Goal: Task Accomplishment & Management: Complete application form

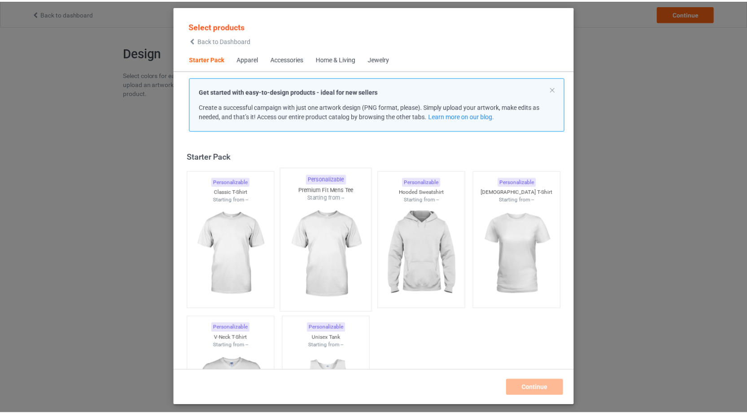
scroll to position [12, 0]
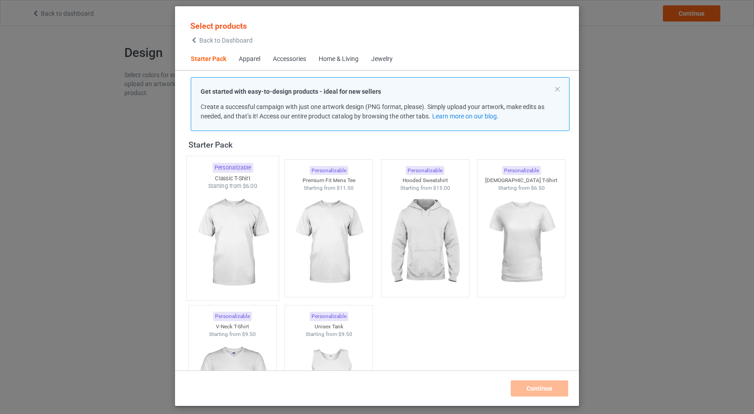
click at [234, 241] on img at bounding box center [232, 242] width 84 height 105
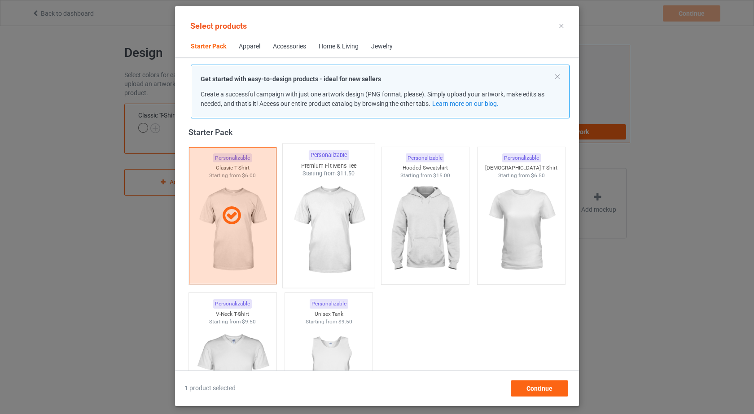
click at [329, 243] on img at bounding box center [329, 230] width 84 height 105
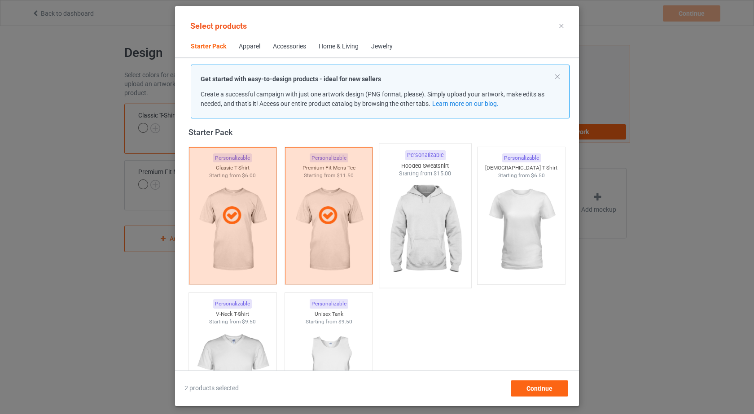
click at [425, 242] on img at bounding box center [425, 230] width 84 height 105
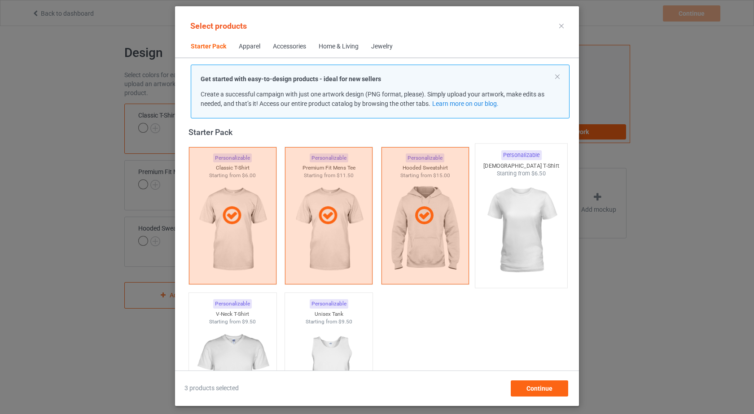
click at [509, 239] on img at bounding box center [521, 230] width 84 height 105
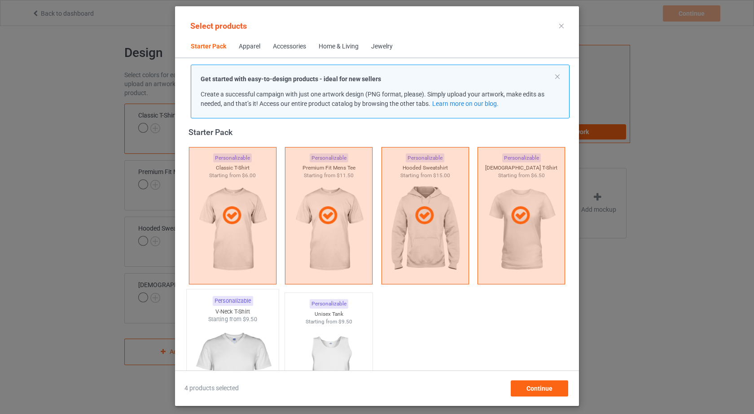
click at [252, 336] on img at bounding box center [232, 376] width 84 height 105
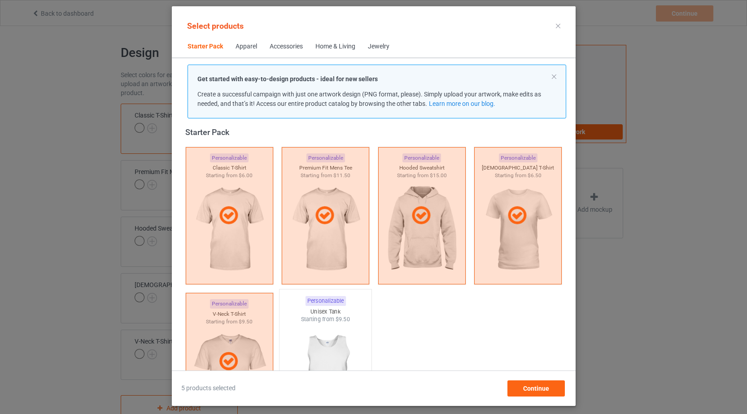
click at [320, 344] on img at bounding box center [325, 376] width 84 height 105
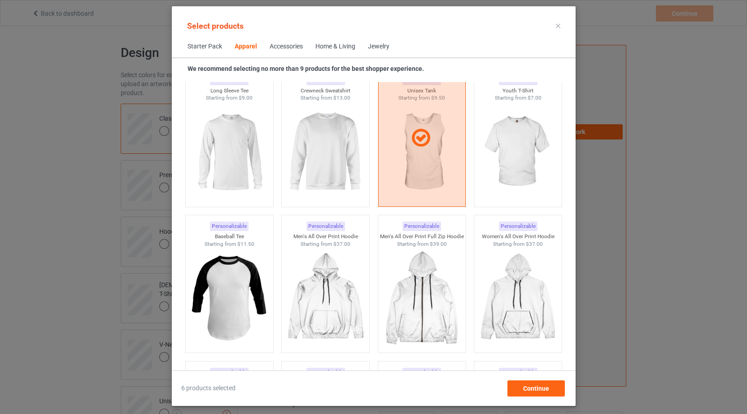
scroll to position [624, 0]
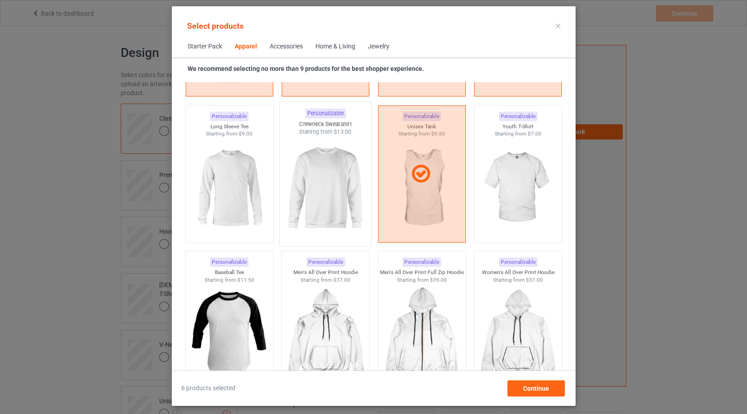
click at [349, 179] on img at bounding box center [325, 188] width 84 height 105
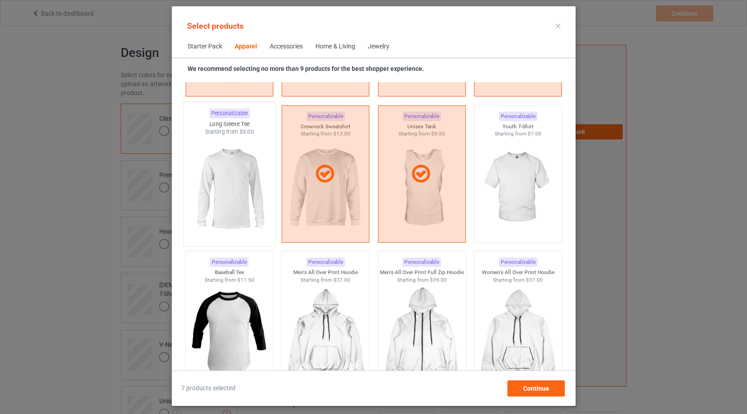
click at [216, 174] on img at bounding box center [229, 188] width 84 height 105
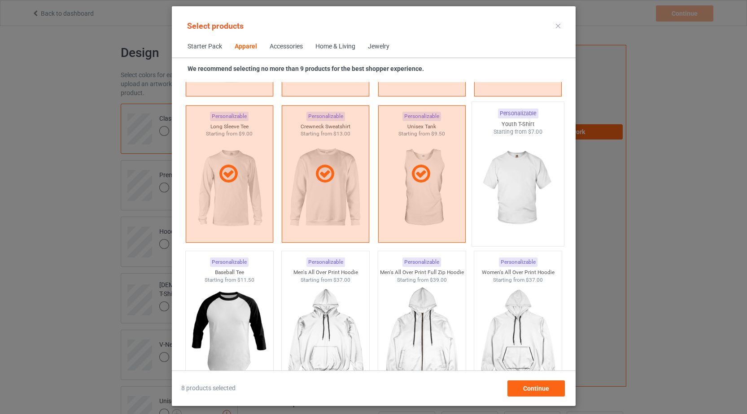
click at [503, 184] on img at bounding box center [518, 188] width 84 height 105
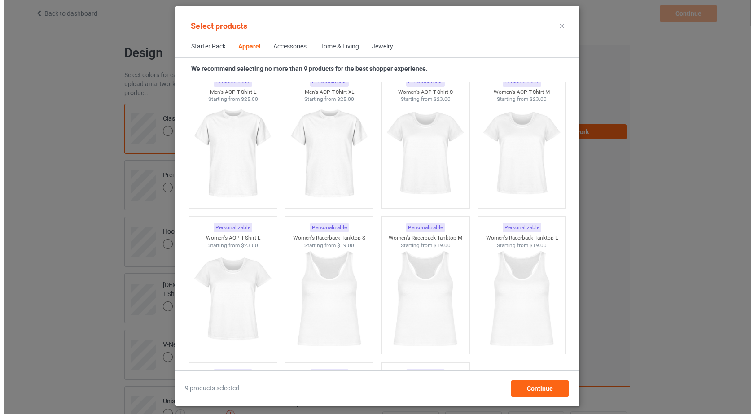
scroll to position [1331, 0]
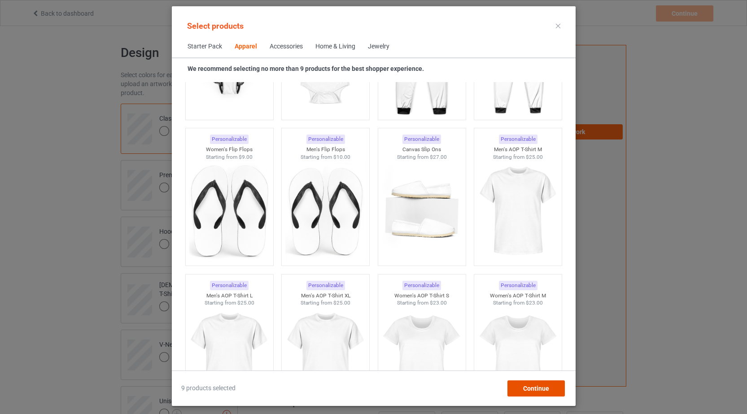
click at [540, 387] on span "Continue" at bounding box center [536, 388] width 26 height 7
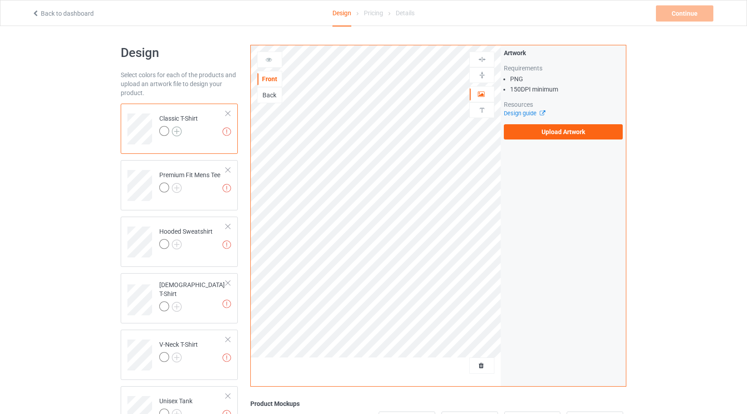
click at [178, 132] on img at bounding box center [177, 132] width 10 height 10
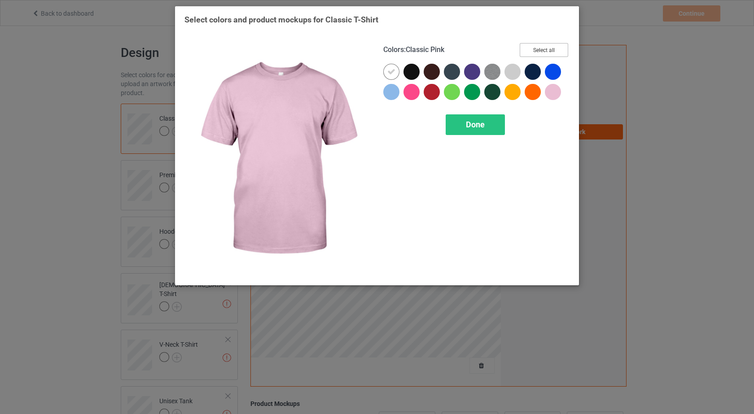
click at [558, 49] on button "Select all" at bounding box center [544, 50] width 48 height 14
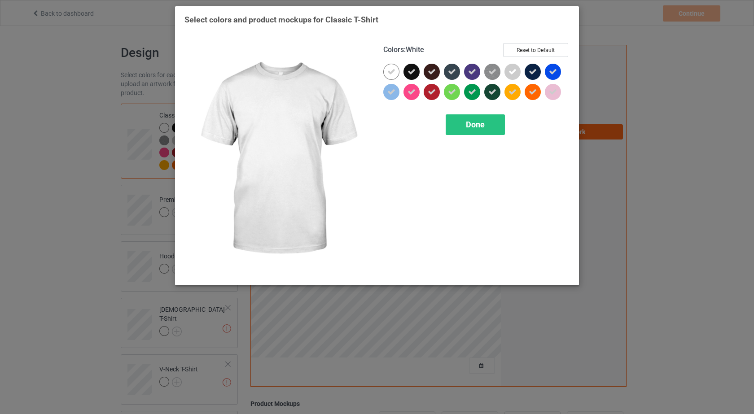
click at [388, 74] on icon at bounding box center [391, 72] width 8 height 8
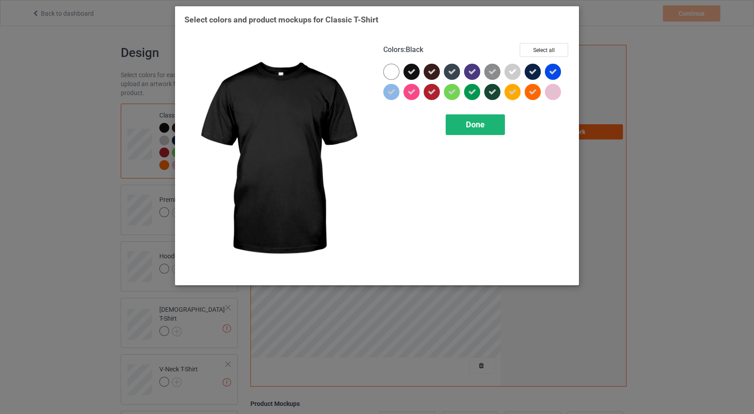
click at [496, 128] on div "Done" at bounding box center [475, 124] width 59 height 21
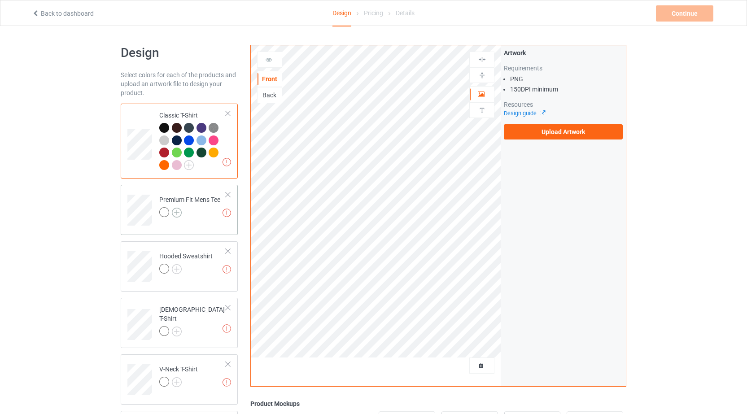
click at [178, 212] on img at bounding box center [177, 213] width 10 height 10
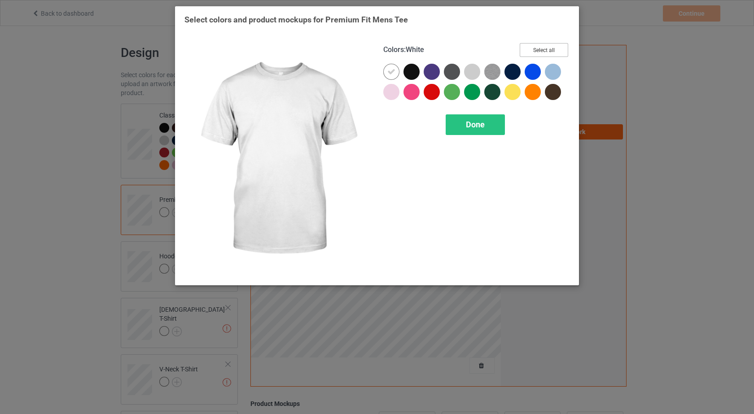
click at [549, 46] on button "Select all" at bounding box center [544, 50] width 48 height 14
click at [387, 72] on div at bounding box center [391, 72] width 16 height 16
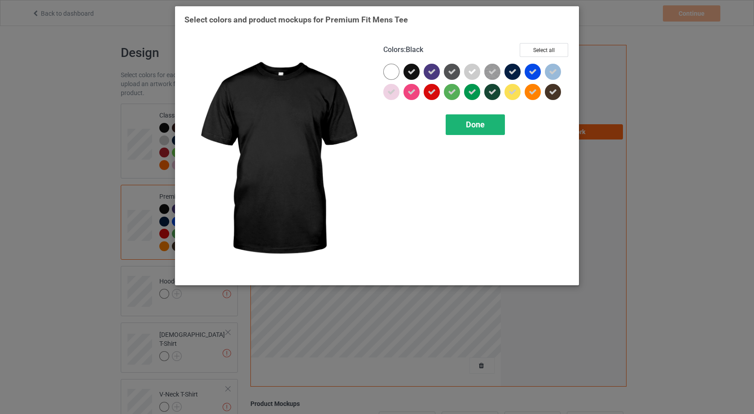
click at [498, 124] on div "Done" at bounding box center [475, 124] width 59 height 21
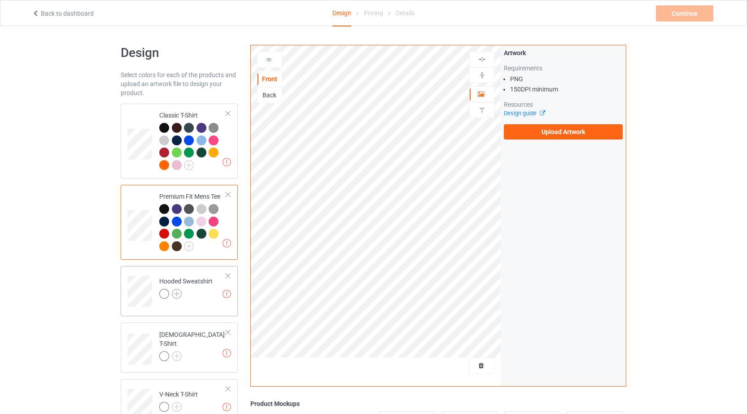
click at [174, 295] on img at bounding box center [177, 294] width 10 height 10
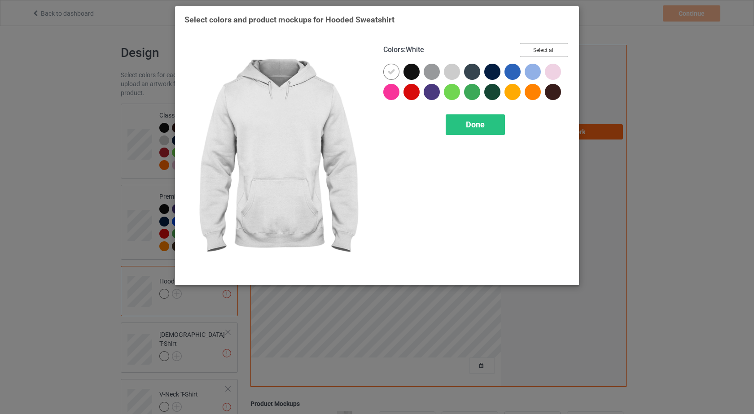
click at [563, 47] on button "Select all" at bounding box center [544, 50] width 48 height 14
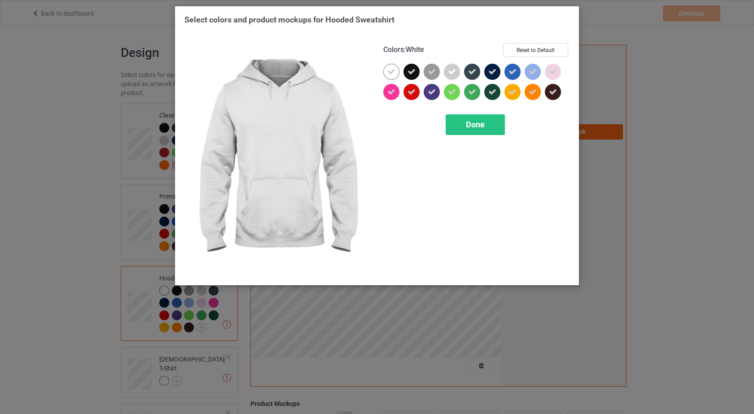
click at [391, 70] on icon at bounding box center [391, 72] width 8 height 8
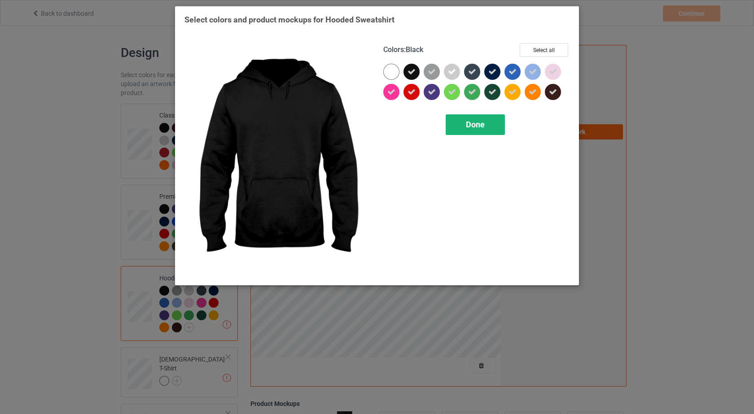
click at [498, 130] on div "Done" at bounding box center [475, 124] width 59 height 21
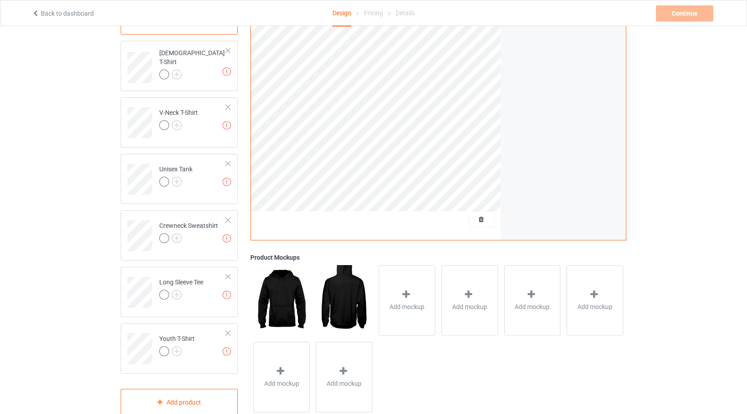
scroll to position [308, 0]
click at [178, 68] on img at bounding box center [177, 73] width 10 height 10
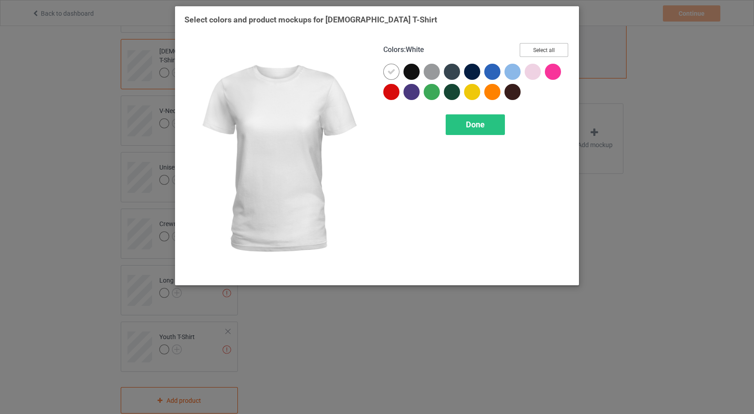
click at [547, 51] on button "Select all" at bounding box center [544, 50] width 48 height 14
click at [392, 77] on div at bounding box center [391, 72] width 16 height 16
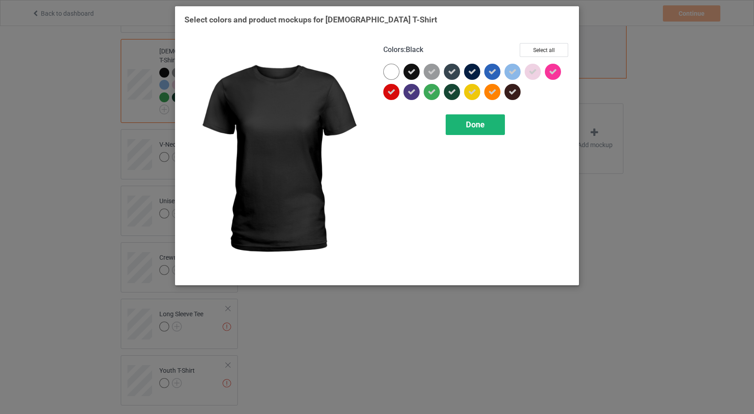
click at [499, 132] on div "Done" at bounding box center [475, 124] width 59 height 21
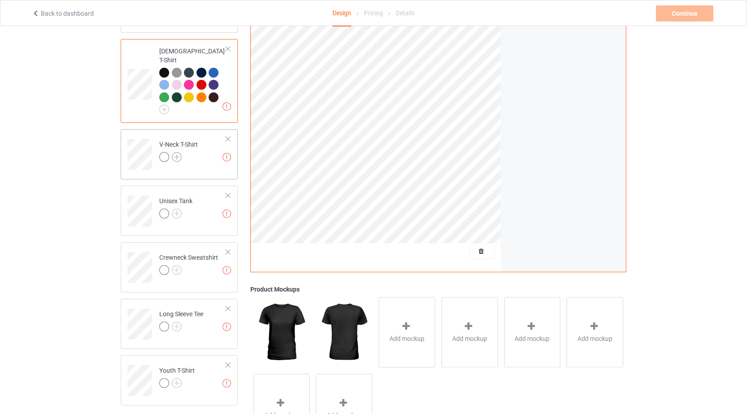
click at [180, 154] on img at bounding box center [177, 157] width 10 height 10
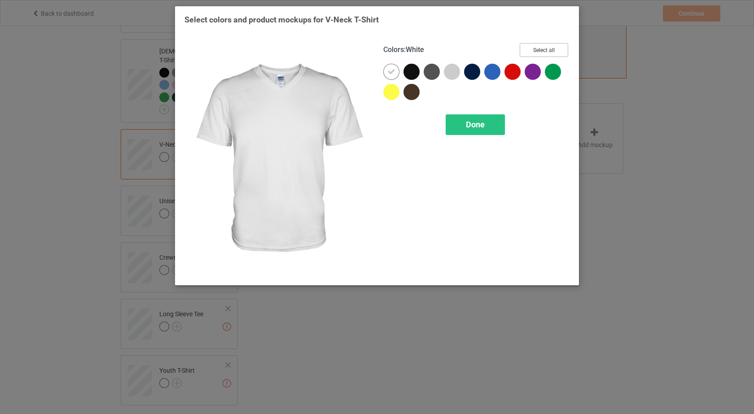
click at [562, 47] on button "Select all" at bounding box center [544, 50] width 48 height 14
click at [391, 70] on icon at bounding box center [391, 72] width 8 height 8
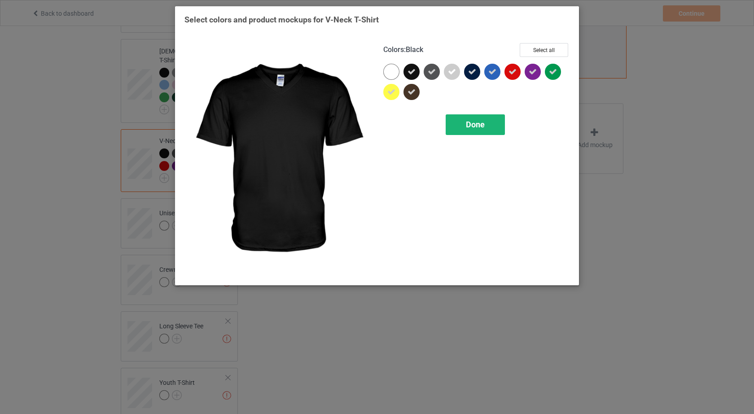
click at [467, 128] on span "Done" at bounding box center [475, 124] width 19 height 9
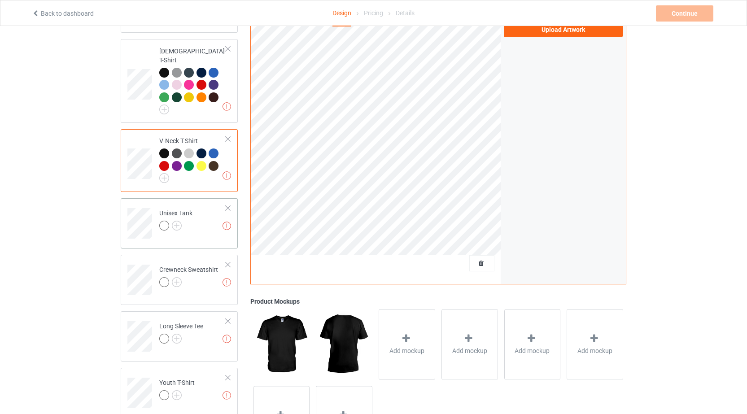
click at [183, 223] on div at bounding box center [175, 227] width 33 height 13
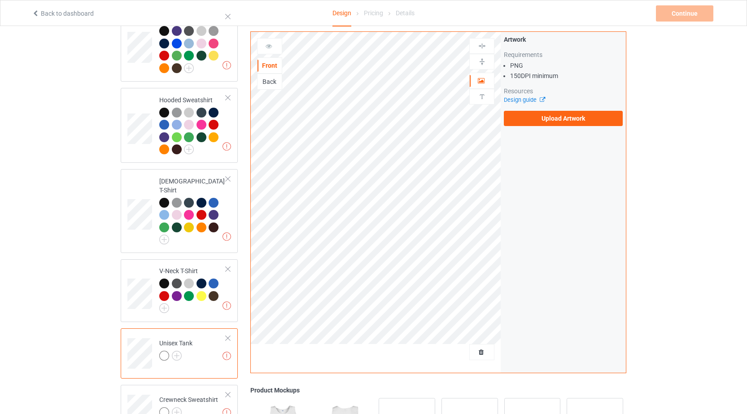
scroll to position [211, 0]
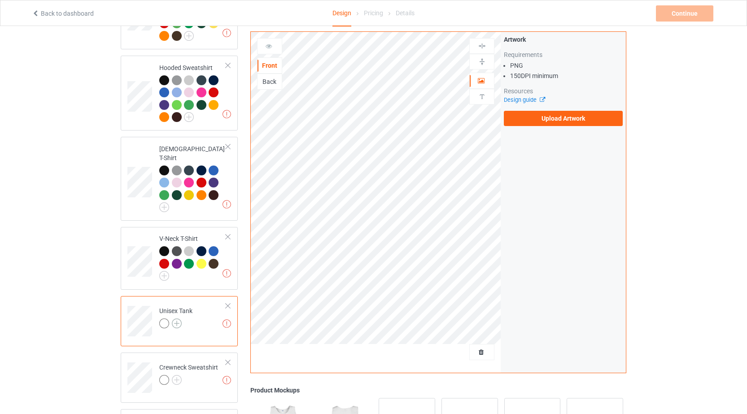
click at [180, 319] on img at bounding box center [177, 324] width 10 height 10
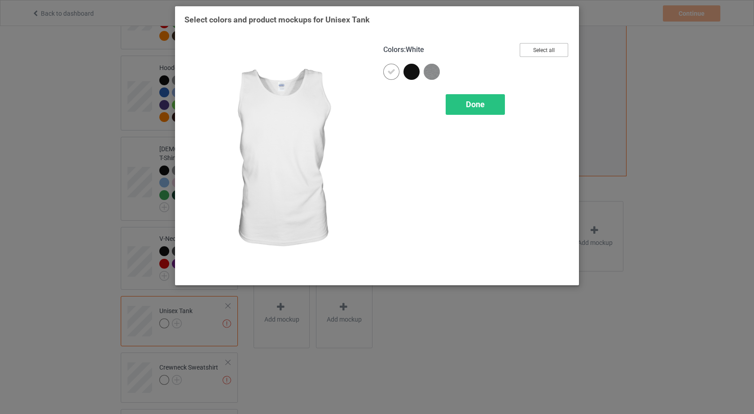
click at [531, 50] on button "Select all" at bounding box center [544, 50] width 48 height 14
click at [390, 75] on icon at bounding box center [391, 72] width 8 height 8
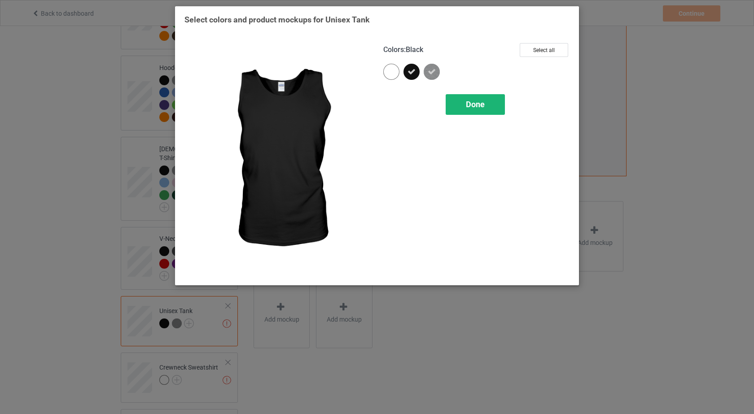
click at [490, 107] on div "Done" at bounding box center [475, 104] width 59 height 21
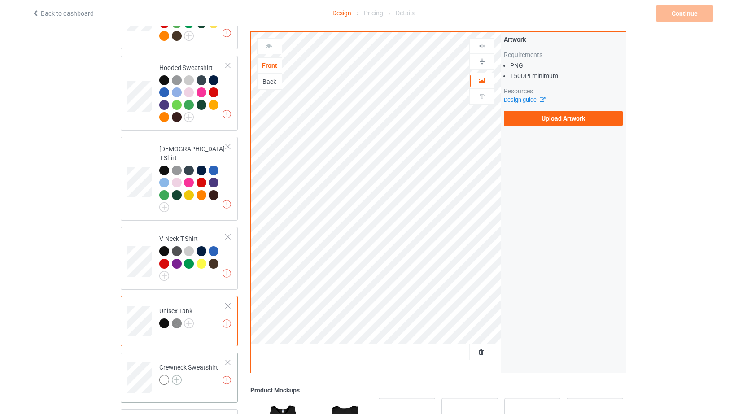
click at [177, 375] on img at bounding box center [177, 380] width 10 height 10
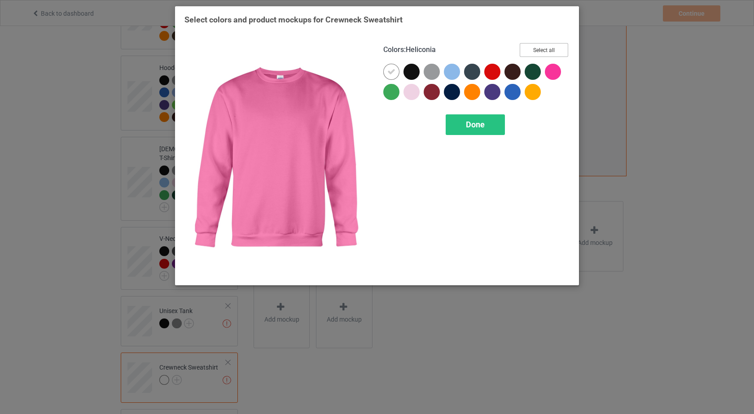
click at [555, 49] on button "Select all" at bounding box center [544, 50] width 48 height 14
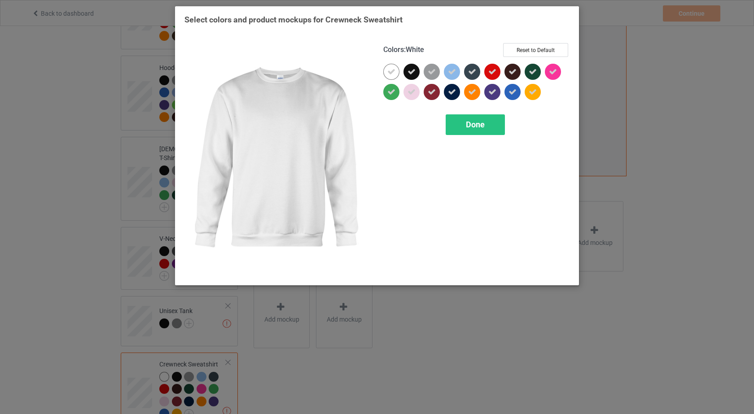
click at [395, 72] on icon at bounding box center [391, 72] width 8 height 8
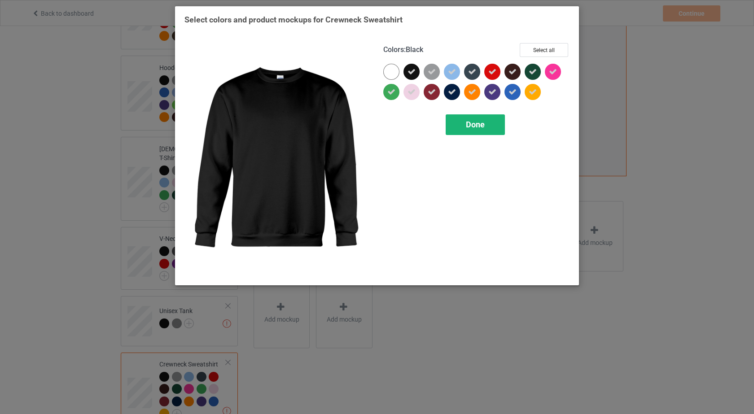
click at [479, 133] on div "Done" at bounding box center [475, 124] width 59 height 21
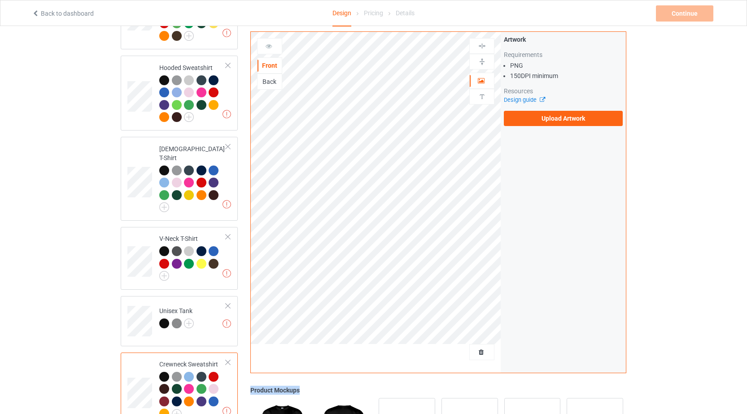
drag, startPoint x: 747, startPoint y: 153, endPoint x: 751, endPoint y: 183, distance: 30.4
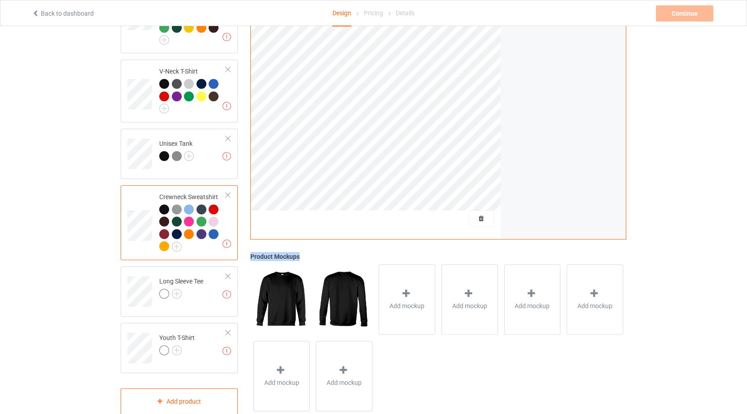
scroll to position [392, 0]
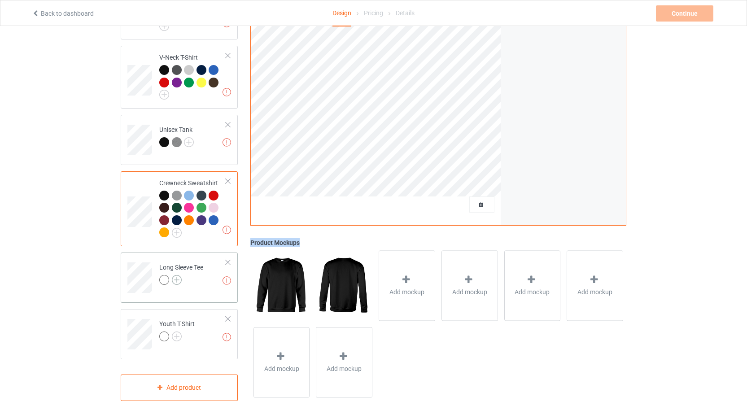
click at [178, 275] on img at bounding box center [177, 280] width 10 height 10
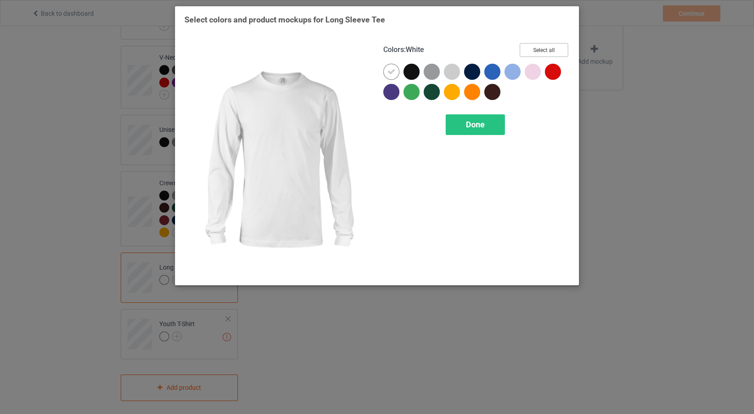
click at [538, 53] on button "Select all" at bounding box center [544, 50] width 48 height 14
click at [388, 73] on icon at bounding box center [391, 72] width 8 height 8
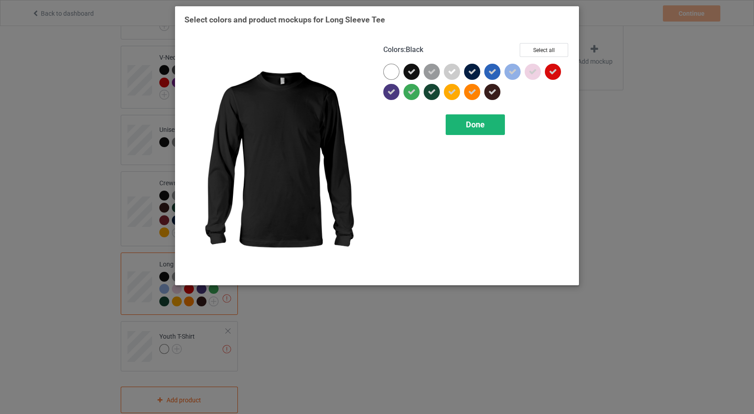
click at [487, 127] on div "Done" at bounding box center [475, 124] width 59 height 21
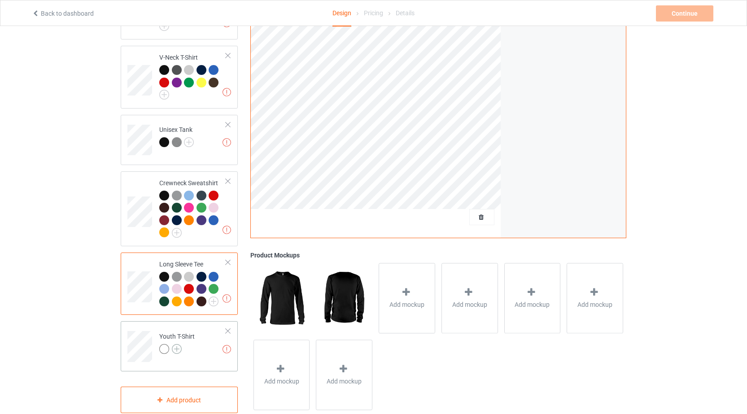
click at [180, 344] on img at bounding box center [177, 349] width 10 height 10
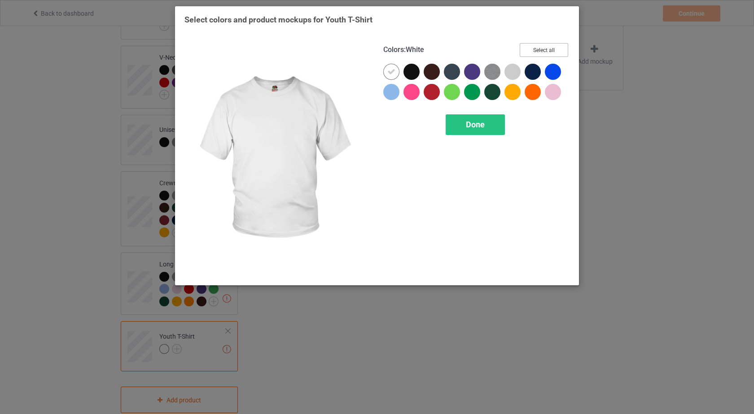
click at [559, 45] on button "Select all" at bounding box center [544, 50] width 48 height 14
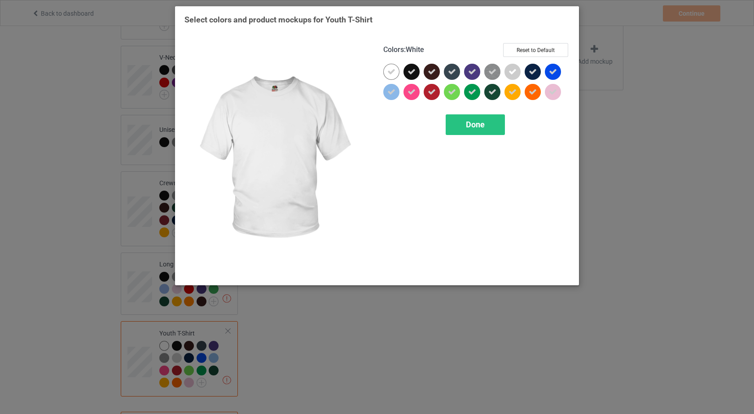
click at [389, 70] on icon at bounding box center [391, 72] width 8 height 8
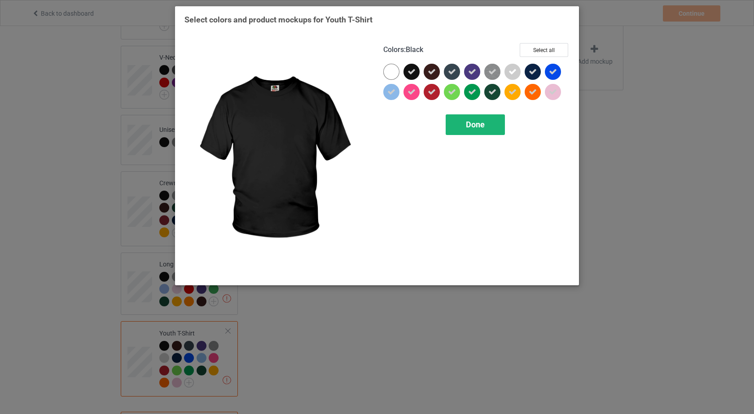
click at [498, 122] on div "Done" at bounding box center [475, 124] width 59 height 21
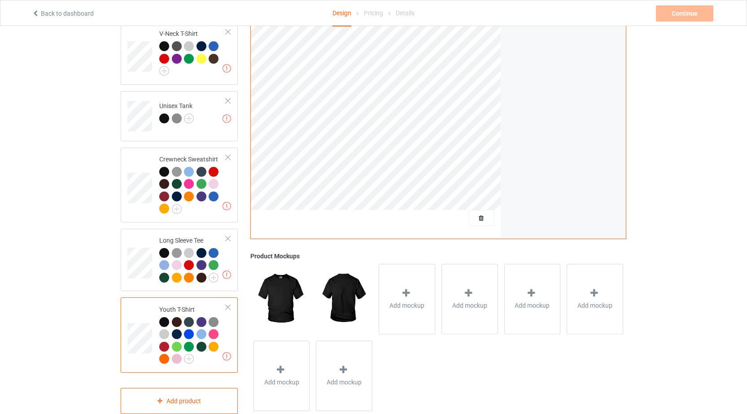
scroll to position [430, 0]
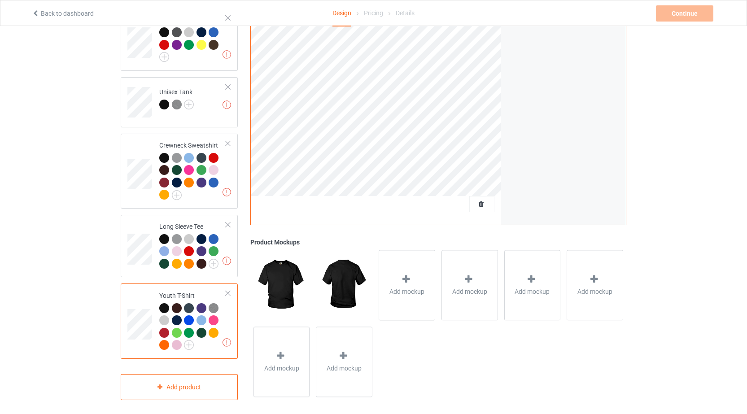
click at [746, 312] on div "Design Select colors for each of the products and upload an artwork file to des…" at bounding box center [373, 7] width 747 height 823
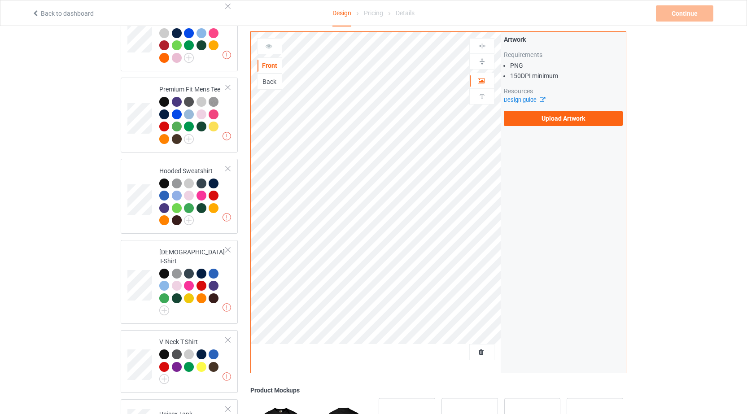
scroll to position [0, 0]
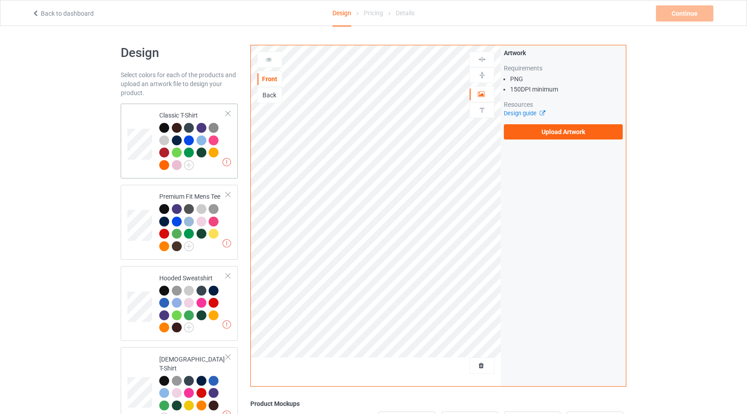
click at [139, 166] on td at bounding box center [140, 141] width 27 height 68
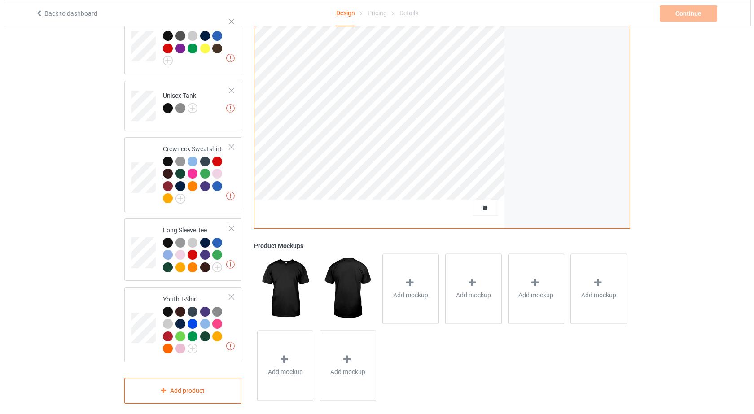
scroll to position [430, 0]
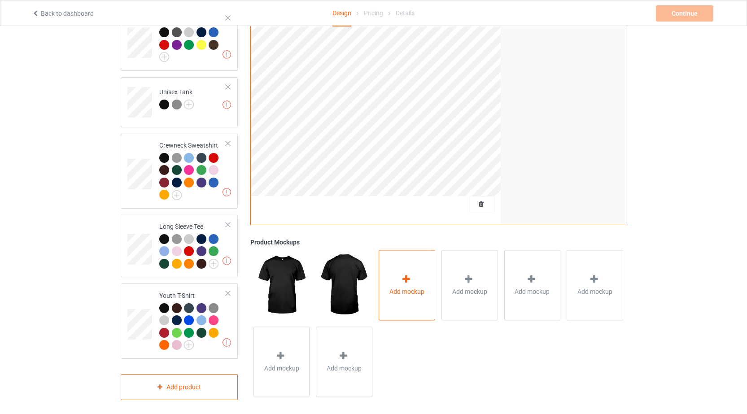
click at [403, 265] on div "Add mockup" at bounding box center [407, 285] width 57 height 70
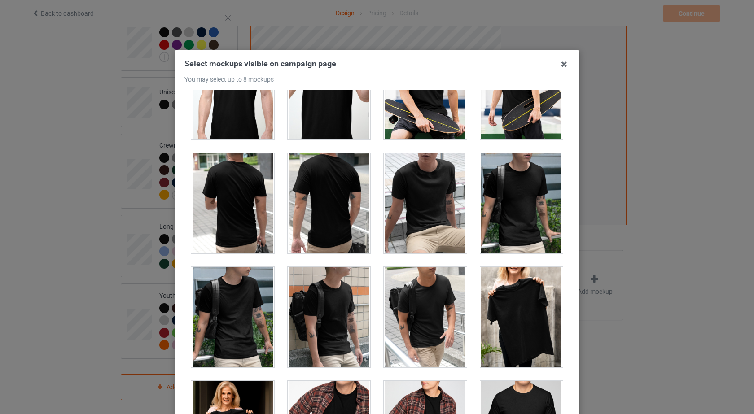
scroll to position [2522, 0]
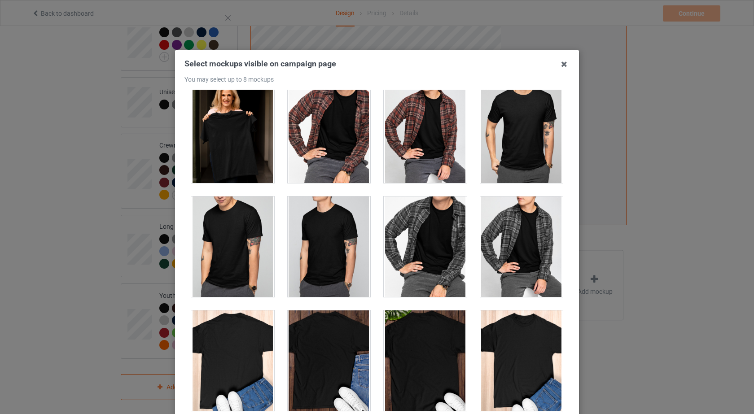
click at [232, 119] on div at bounding box center [232, 133] width 83 height 101
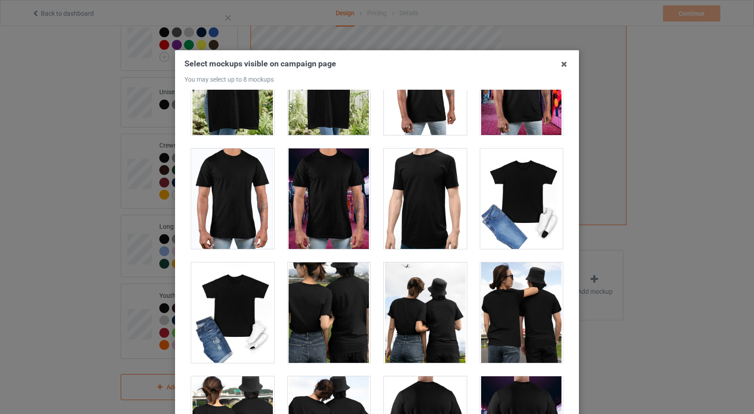
scroll to position [4092, 0]
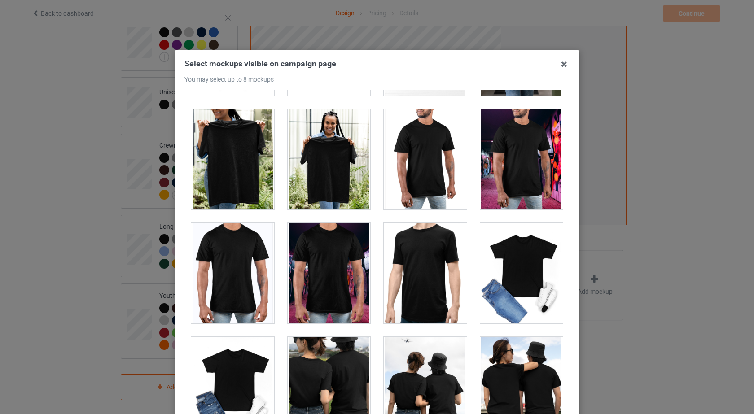
click at [322, 144] on div at bounding box center [329, 159] width 83 height 101
click at [249, 142] on div at bounding box center [232, 159] width 83 height 101
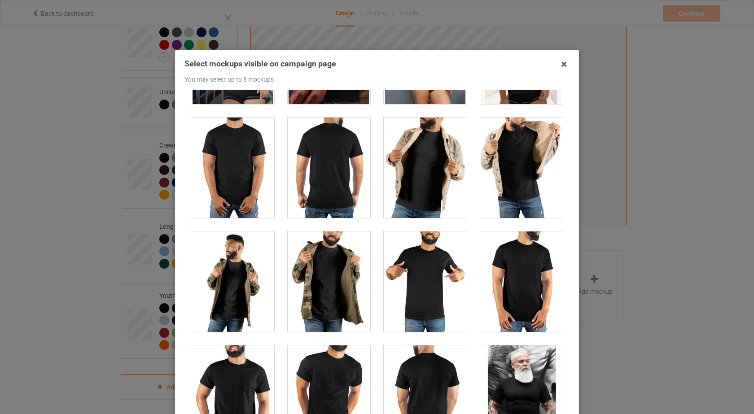
scroll to position [6671, 0]
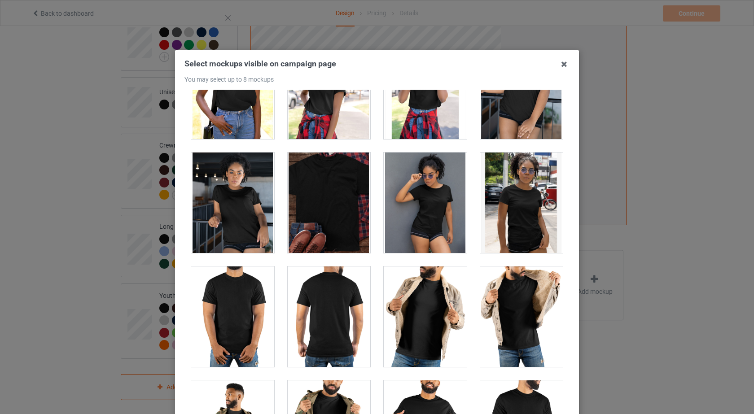
click at [231, 194] on div at bounding box center [232, 203] width 83 height 101
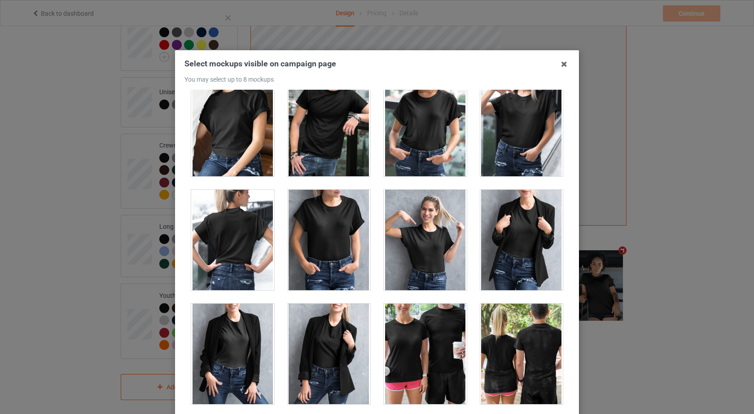
scroll to position [11175, 0]
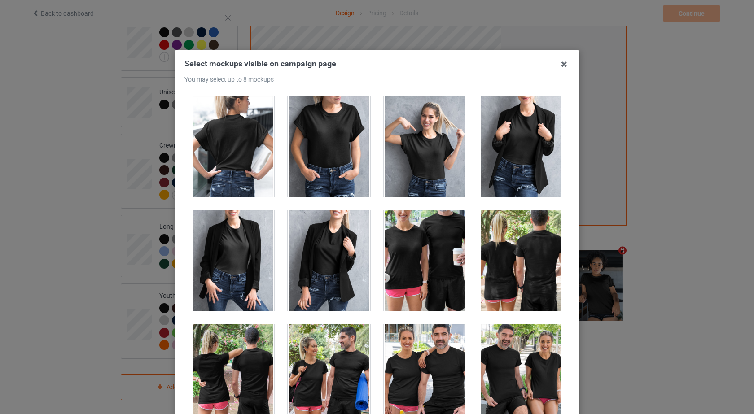
click at [428, 149] on div at bounding box center [425, 147] width 83 height 101
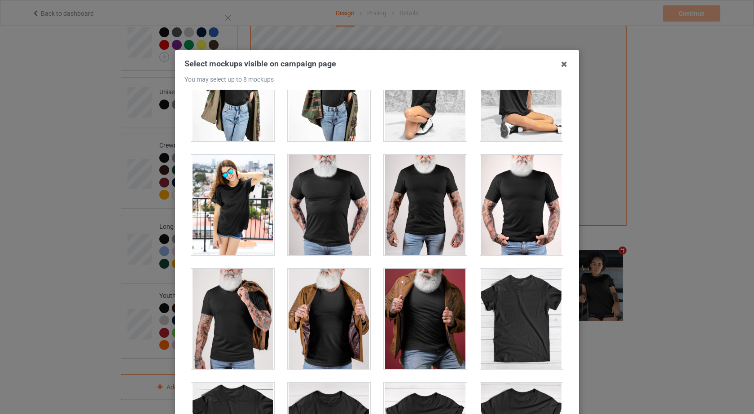
scroll to position [12464, 0]
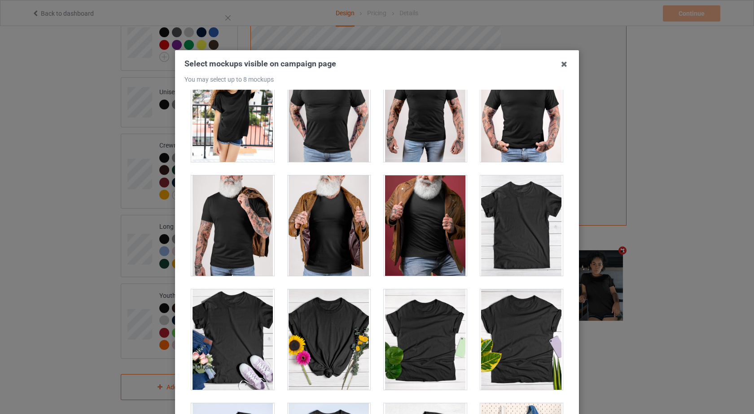
click at [520, 358] on div at bounding box center [521, 340] width 83 height 101
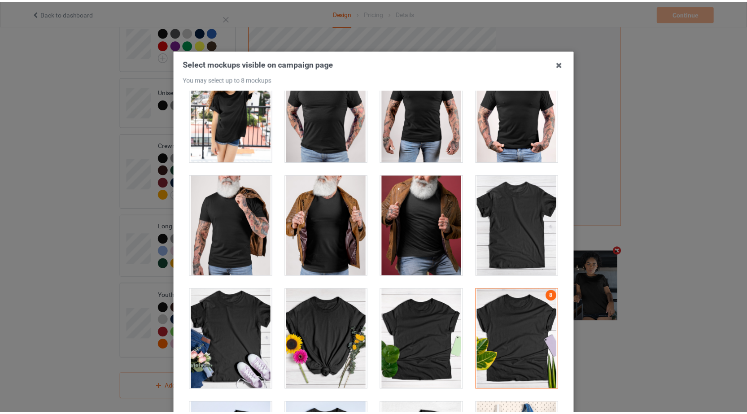
scroll to position [98, 0]
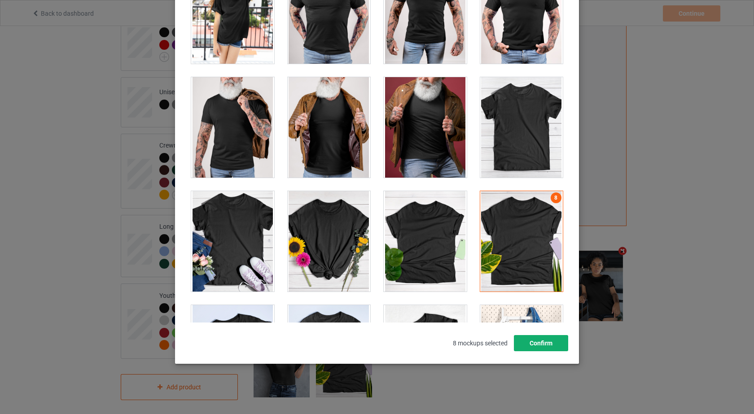
click at [549, 338] on button "Confirm" at bounding box center [541, 343] width 54 height 16
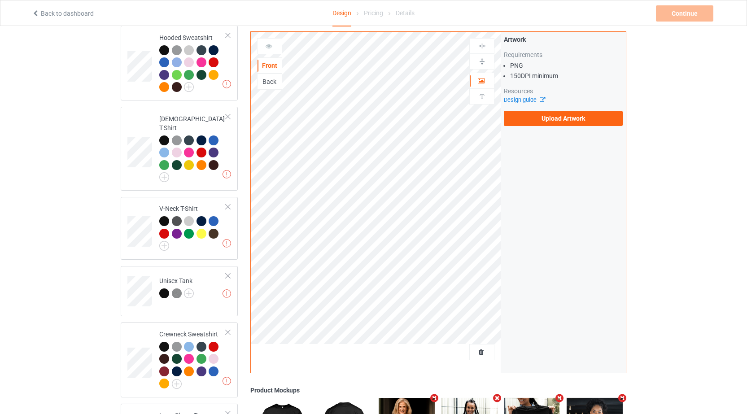
scroll to position [237, 0]
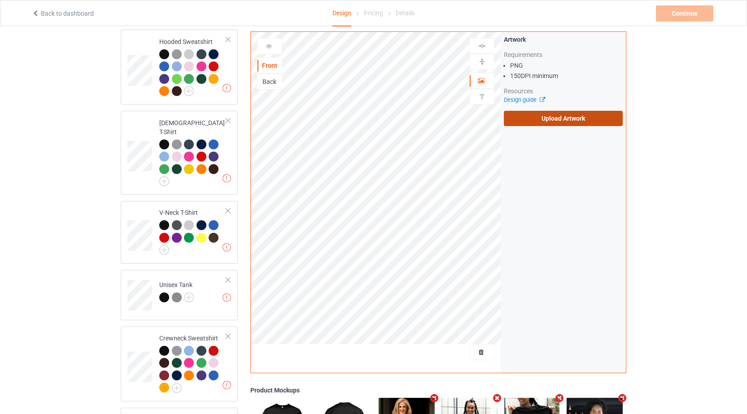
click at [568, 119] on label "Upload Artwork" at bounding box center [563, 118] width 119 height 15
click at [0, 0] on input "Upload Artwork" at bounding box center [0, 0] width 0 height 0
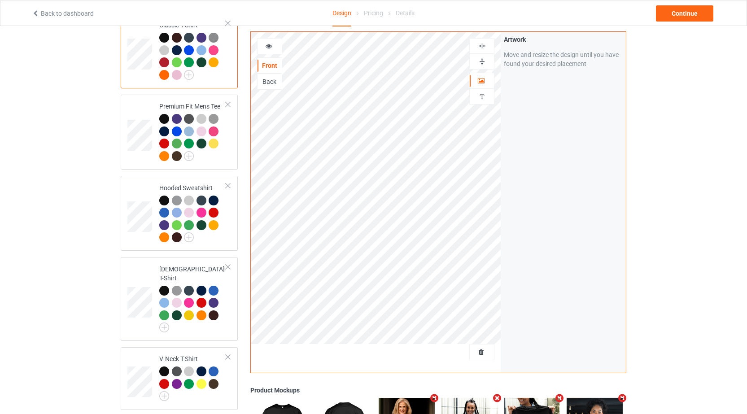
scroll to position [83, 0]
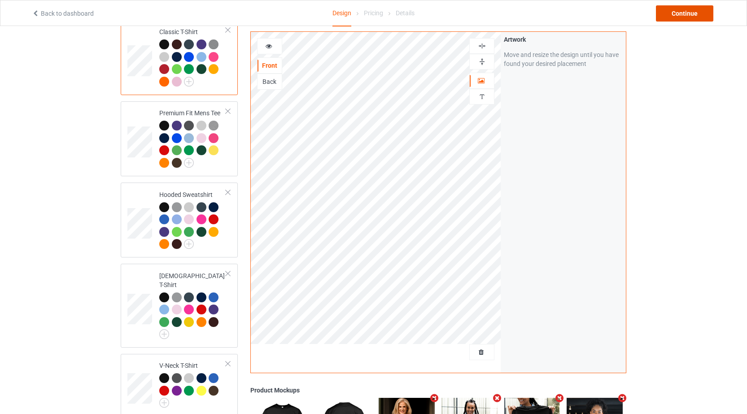
click at [690, 14] on div "Continue" at bounding box center [684, 13] width 57 height 16
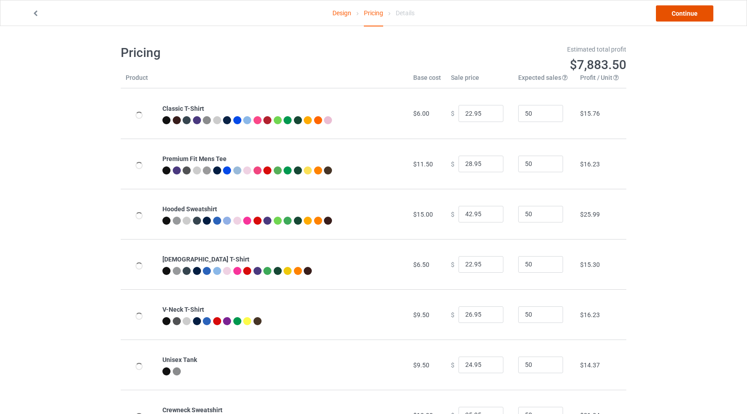
click at [685, 19] on link "Continue" at bounding box center [684, 13] width 57 height 16
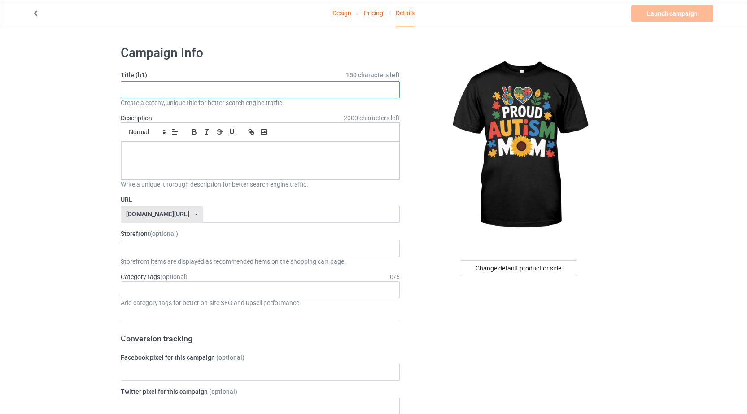
click at [152, 92] on input "text" at bounding box center [260, 89] width 279 height 17
click at [151, 93] on input "text" at bounding box center [260, 89] width 279 height 17
type input "প"
click at [176, 92] on input "text" at bounding box center [260, 89] width 279 height 17
type input "p"
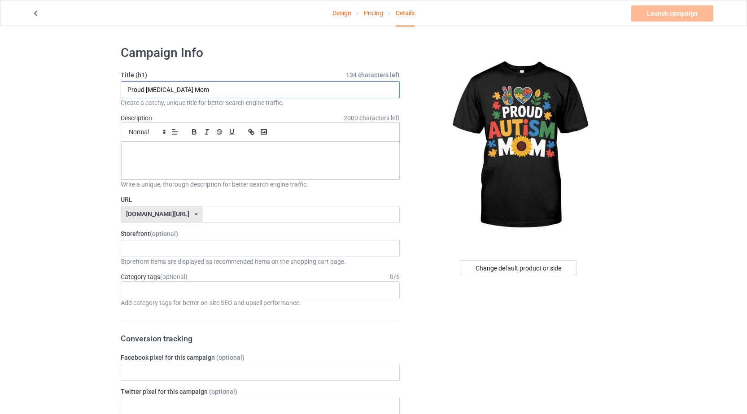
type input "Proud [MEDICAL_DATA] Mom"
click at [182, 147] on div at bounding box center [260, 161] width 278 height 38
drag, startPoint x: 128, startPoint y: 88, endPoint x: 221, endPoint y: 87, distance: 92.9
click at [221, 87] on input "Proud [MEDICAL_DATA] Mom" at bounding box center [260, 89] width 279 height 17
click at [186, 155] on p at bounding box center [260, 152] width 264 height 9
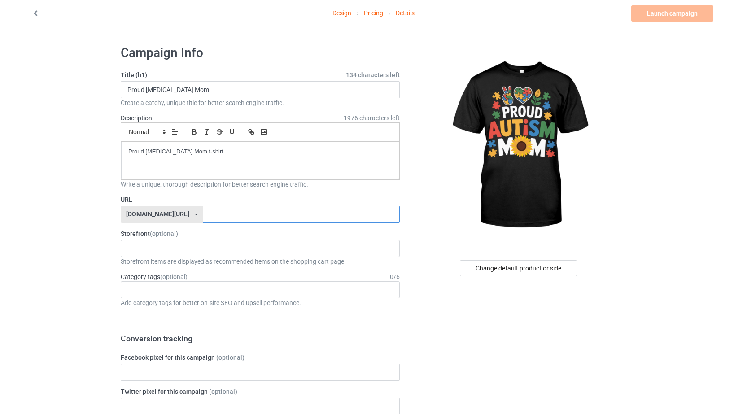
click at [203, 213] on input "text" at bounding box center [301, 214] width 197 height 17
paste input "Proud [MEDICAL_DATA] Mom"
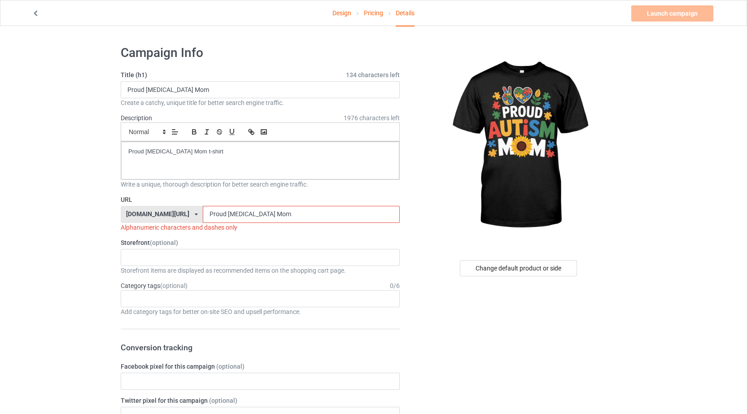
click at [204, 212] on input "Proud [MEDICAL_DATA] Mom" at bounding box center [301, 214] width 197 height 17
click at [224, 214] on input "Proud-[MEDICAL_DATA] Mom" at bounding box center [301, 214] width 197 height 17
click at [151, 251] on div "NeuroGlow MineWear Christique Christly CampTees CastTees It's Outdoors Cat Love…" at bounding box center [260, 257] width 279 height 17
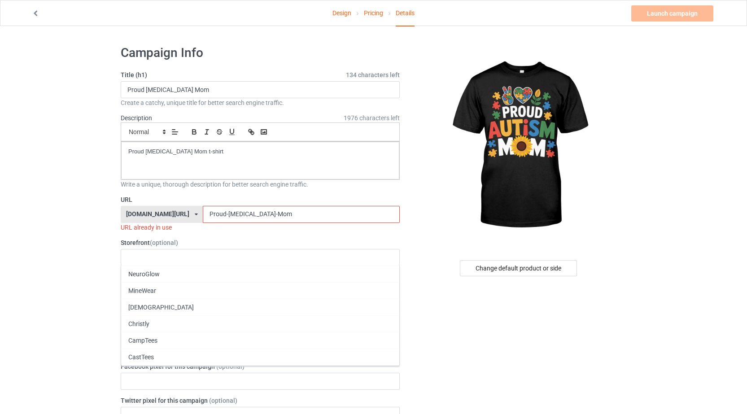
click at [248, 215] on input "Proud-[MEDICAL_DATA]-Mom" at bounding box center [301, 214] width 197 height 17
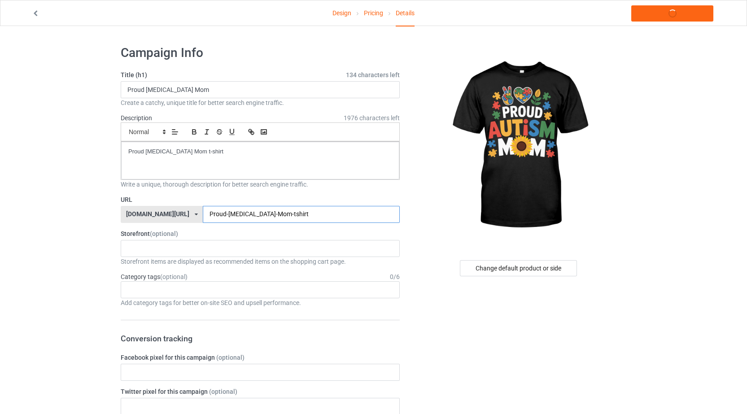
click at [291, 218] on input "Proud-[MEDICAL_DATA]-Mom-tshirt" at bounding box center [301, 214] width 197 height 17
click at [193, 246] on div "NeuroGlow MineWear Christique Christly CampTees CastTees It's Outdoors Cat Love…" at bounding box center [260, 248] width 279 height 17
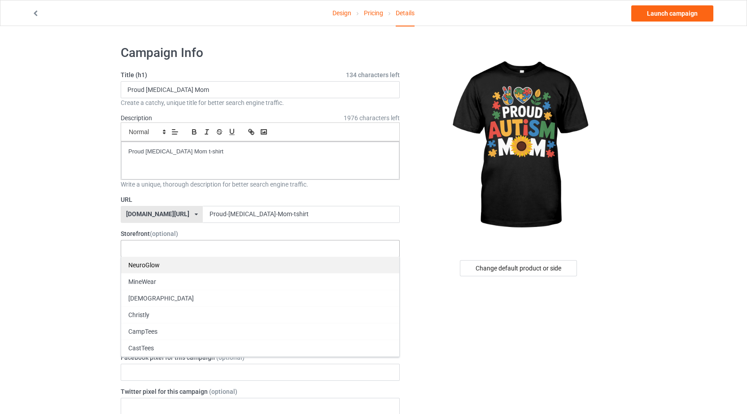
click at [139, 270] on div "NeuroGlow" at bounding box center [260, 265] width 278 height 17
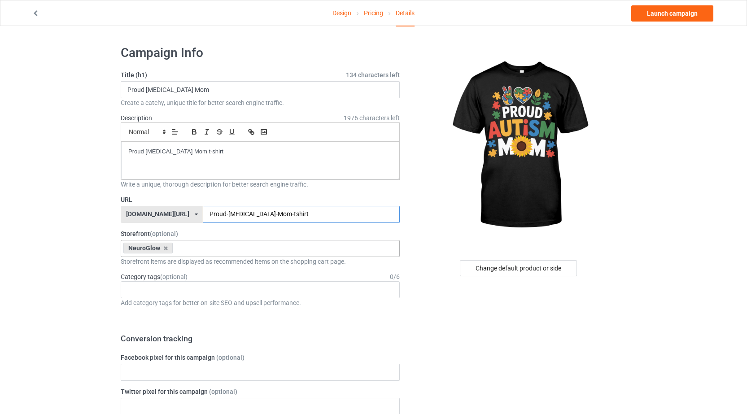
click at [242, 217] on input "Proud-[MEDICAL_DATA]-Mom-tshirt" at bounding box center [301, 214] width 197 height 17
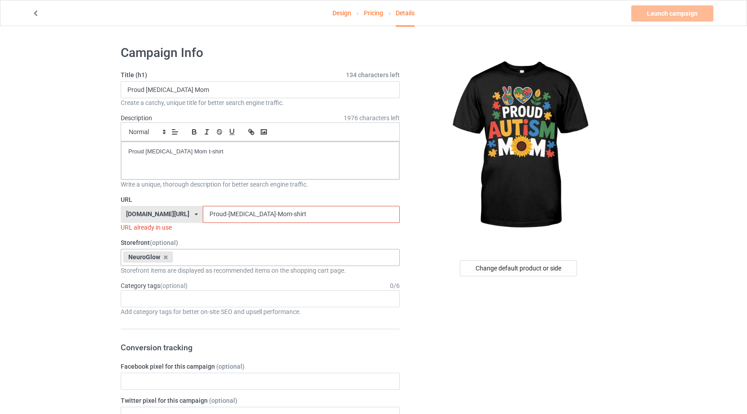
type input "Proud-[MEDICAL_DATA]-Mom-tshirt"
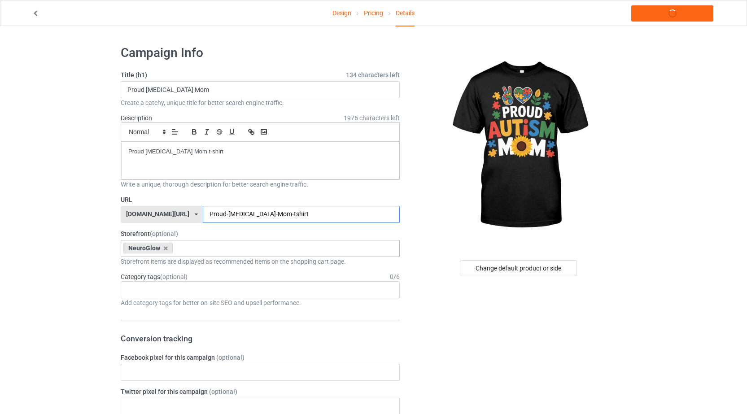
click at [286, 212] on input "Proud-[MEDICAL_DATA]-Mom-tshirt" at bounding box center [301, 214] width 197 height 17
click at [201, 289] on div "Age > [DEMOGRAPHIC_DATA] > 1 Age > [DEMOGRAPHIC_DATA] Months > 1 Month Age > [D…" at bounding box center [260, 289] width 279 height 17
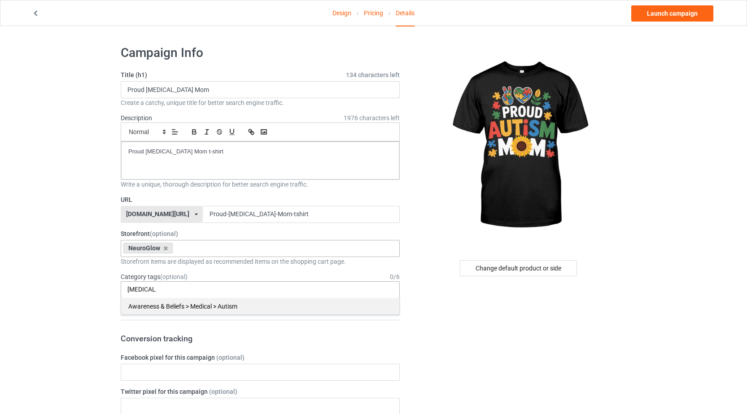
type input "[MEDICAL_DATA]"
click at [195, 308] on div "Awareness & Beliefs > Medical > Autism" at bounding box center [260, 306] width 278 height 17
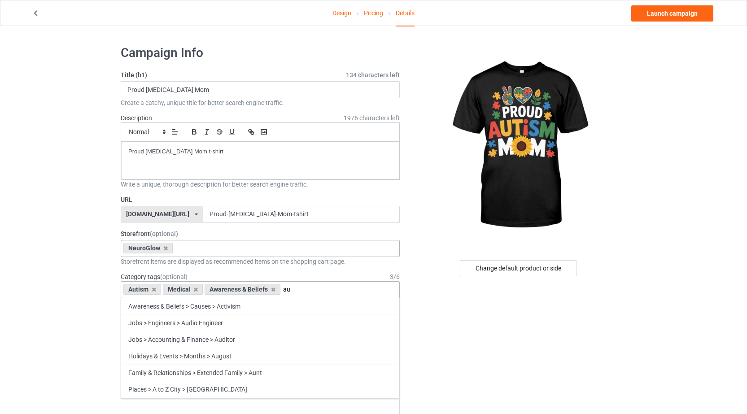
type input "a"
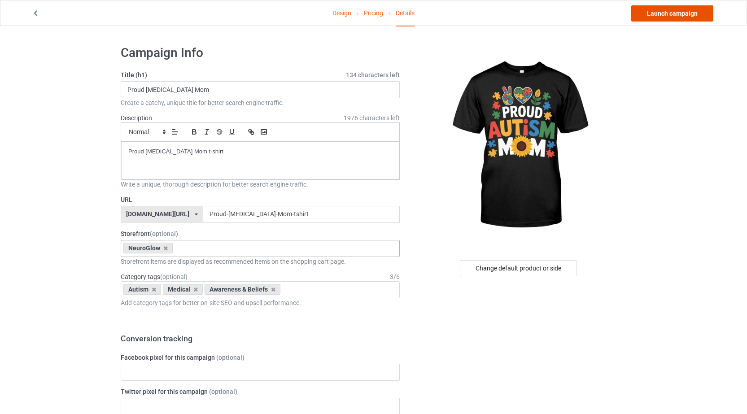
click at [685, 14] on link "Launch campaign" at bounding box center [673, 13] width 82 height 16
